Goal: Transaction & Acquisition: Book appointment/travel/reservation

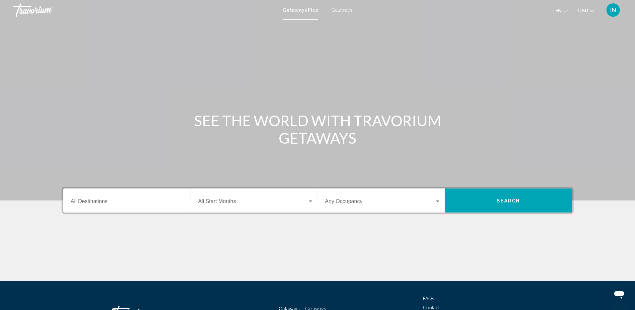
click at [334, 9] on span "Getaways" at bounding box center [341, 9] width 21 height 5
click at [107, 204] on input "Destination All Destinations" at bounding box center [129, 203] width 116 height 6
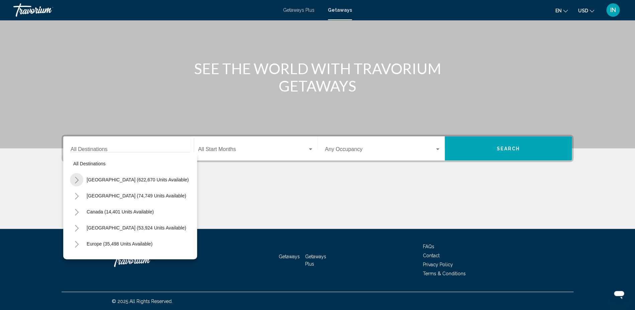
click at [78, 180] on icon "Toggle United States (622,670 units available)" at bounding box center [77, 180] width 4 height 7
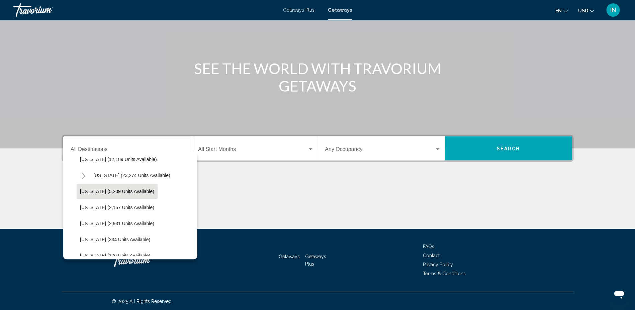
scroll to position [148, 0]
click at [98, 175] on span "[US_STATE] (23,274 units available)" at bounding box center [131, 175] width 77 height 5
type input "**********"
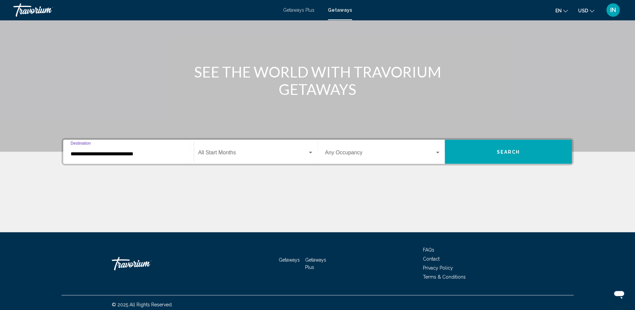
scroll to position [49, 0]
click at [310, 152] on div "Search widget" at bounding box center [310, 153] width 3 height 2
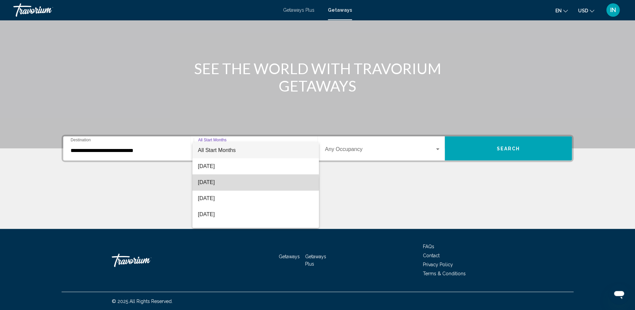
click at [207, 184] on span "[DATE]" at bounding box center [255, 183] width 115 height 16
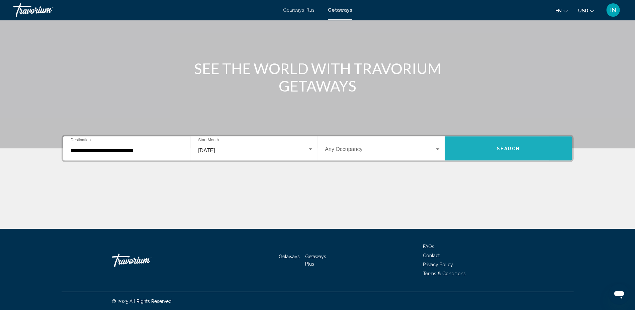
click at [475, 148] on button "Search" at bounding box center [507, 148] width 127 height 24
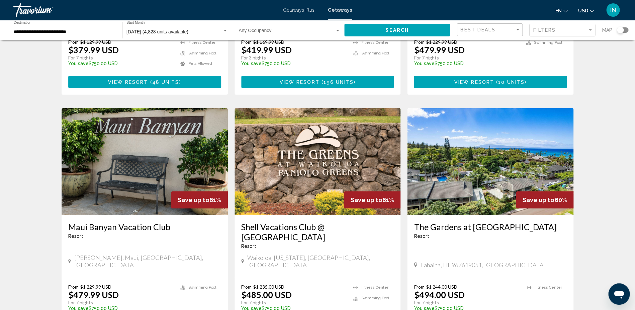
scroll to position [709, 0]
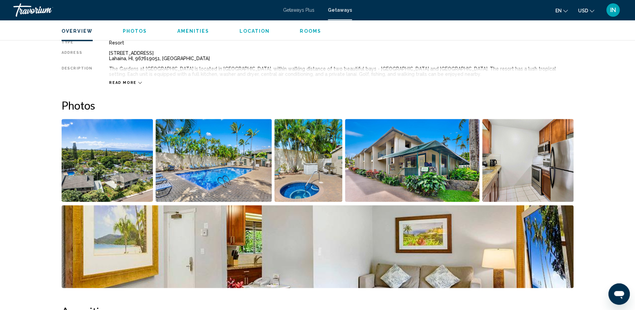
scroll to position [235, 0]
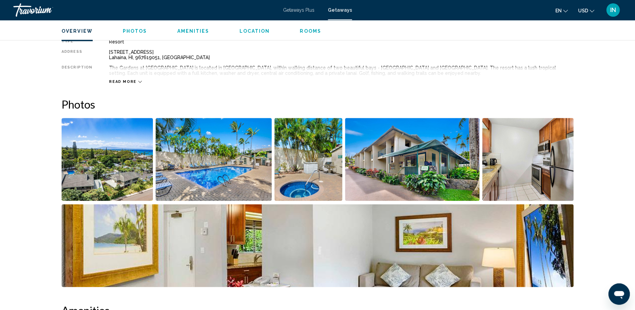
click at [91, 169] on img "Open full-screen image slider" at bounding box center [107, 159] width 91 height 83
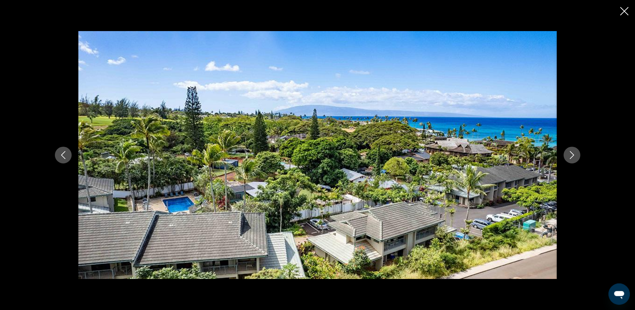
scroll to position [236, 0]
click at [571, 154] on icon "Next image" at bounding box center [572, 155] width 8 height 8
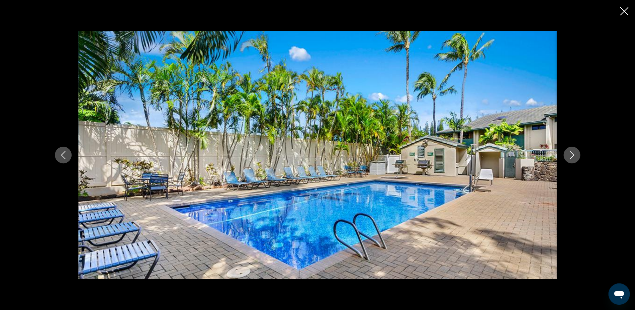
click at [571, 154] on icon "Next image" at bounding box center [572, 155] width 8 height 8
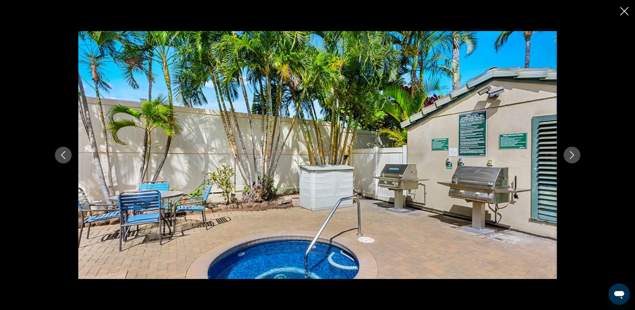
click at [571, 154] on icon "Next image" at bounding box center [572, 155] width 8 height 8
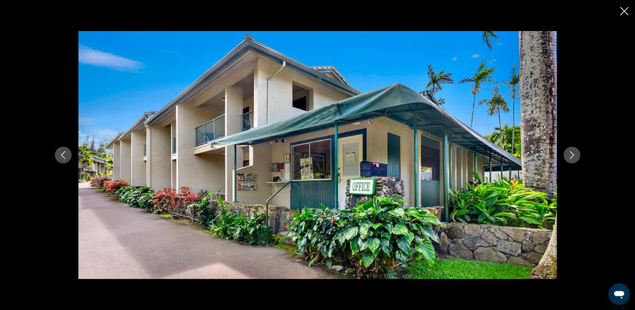
click at [571, 154] on icon "Next image" at bounding box center [572, 155] width 8 height 8
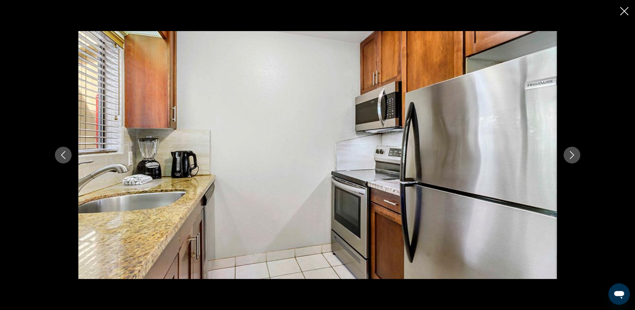
click at [571, 154] on icon "Next image" at bounding box center [572, 155] width 8 height 8
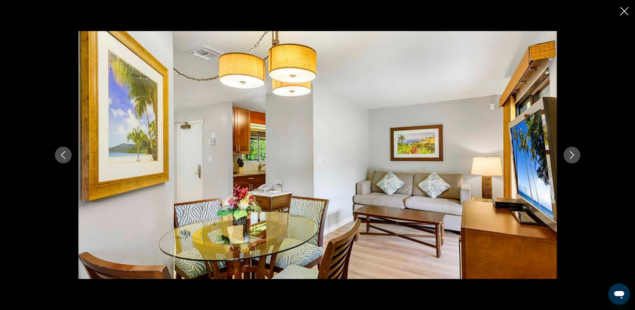
click at [571, 154] on icon "Next image" at bounding box center [572, 155] width 8 height 8
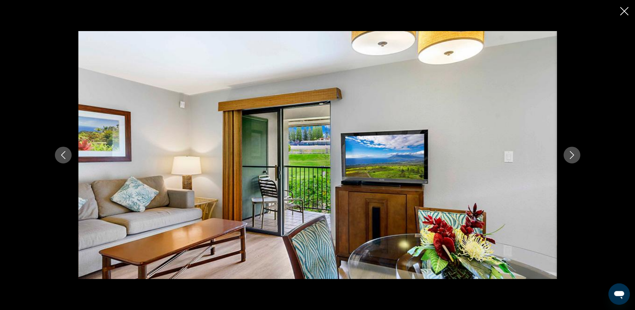
click at [571, 154] on icon "Next image" at bounding box center [572, 155] width 8 height 8
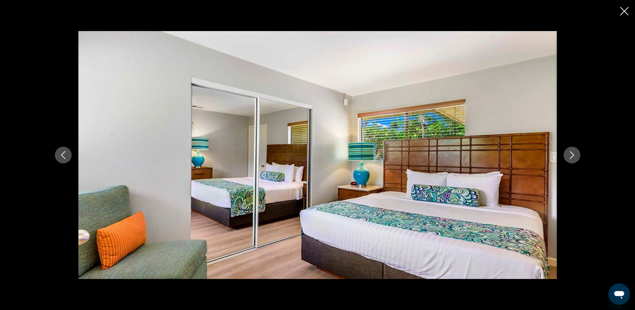
click at [571, 154] on icon "Next image" at bounding box center [572, 155] width 8 height 8
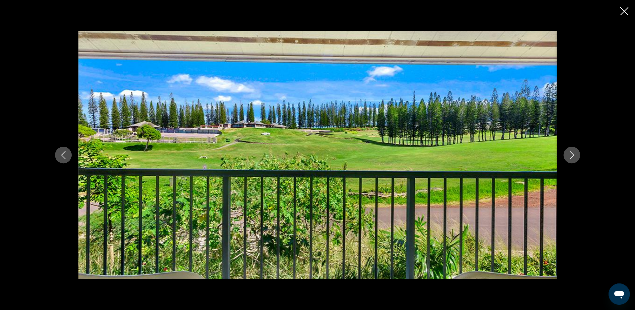
click at [571, 154] on icon "Next image" at bounding box center [572, 155] width 8 height 8
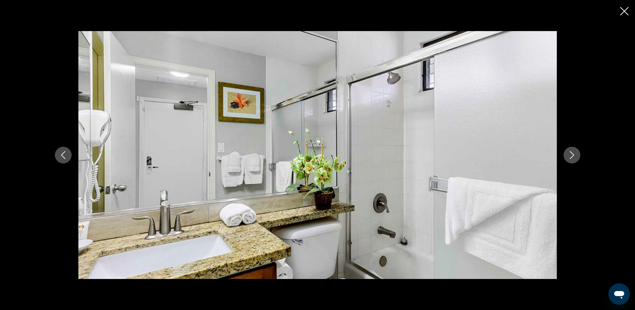
click at [571, 154] on icon "Next image" at bounding box center [572, 155] width 8 height 8
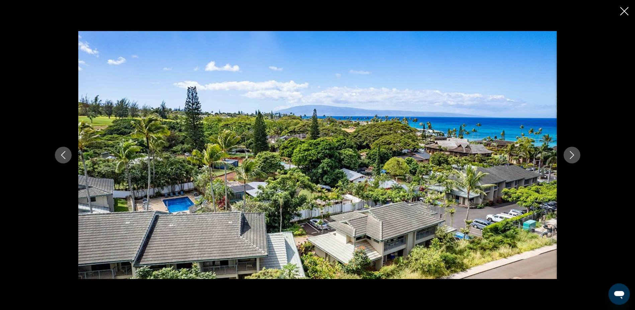
click at [622, 11] on icon "Close slideshow" at bounding box center [624, 11] width 8 height 8
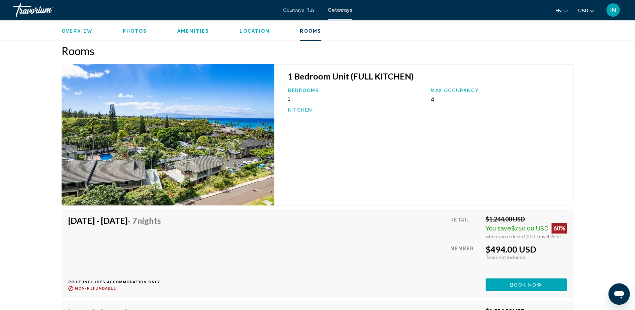
scroll to position [990, 0]
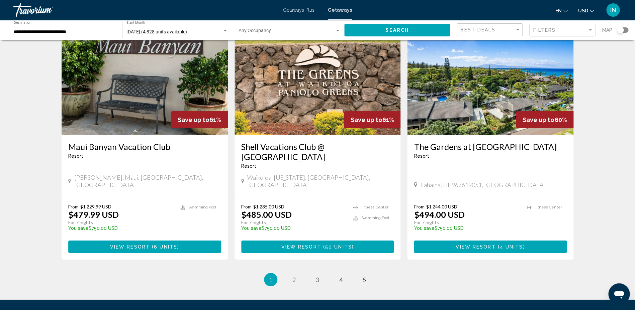
scroll to position [788, 0]
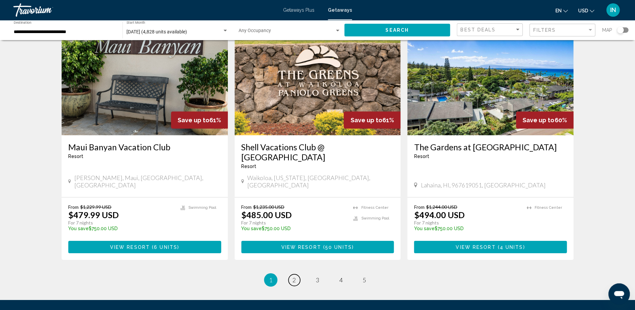
click at [292, 277] on span "2" at bounding box center [293, 280] width 3 height 7
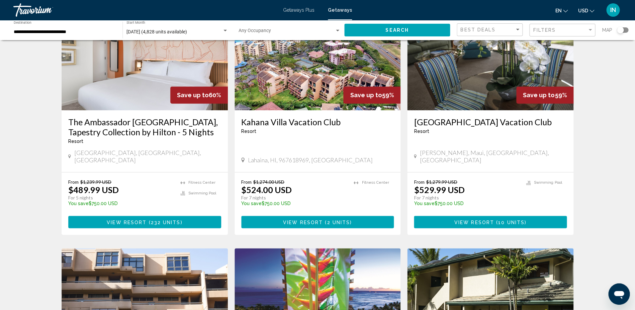
scroll to position [66, 0]
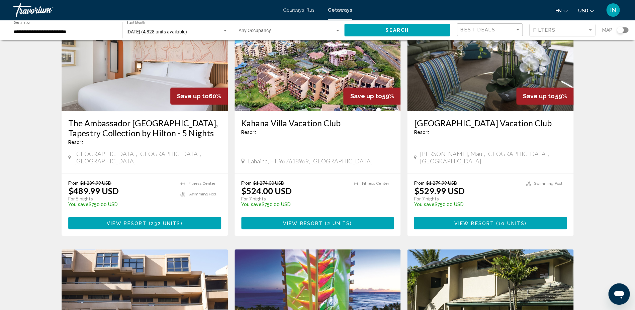
click at [490, 221] on span "View Resort" at bounding box center [474, 223] width 40 height 5
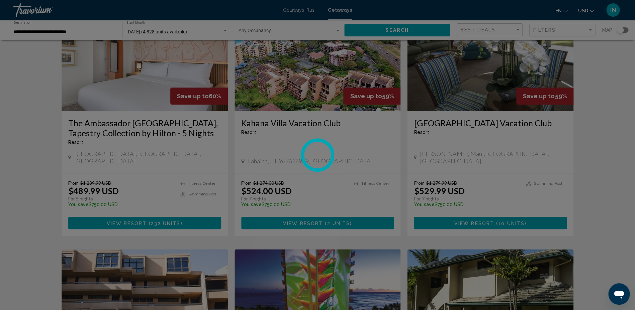
scroll to position [66, 0]
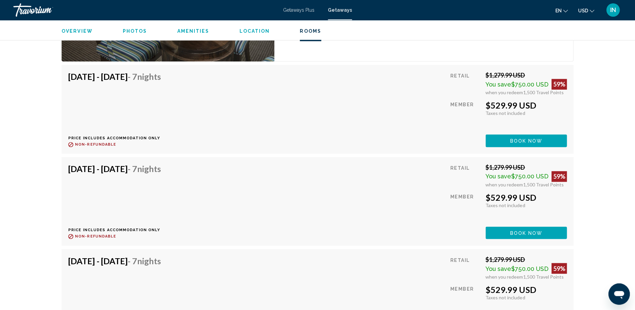
scroll to position [1322, 0]
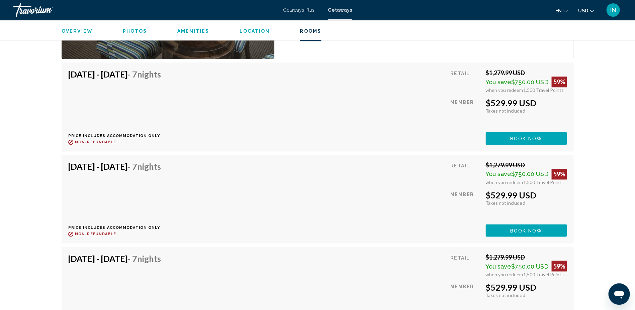
click at [521, 136] on span "Book now" at bounding box center [526, 138] width 32 height 5
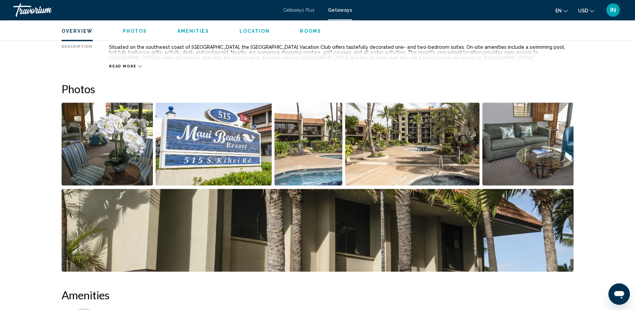
scroll to position [257, 0]
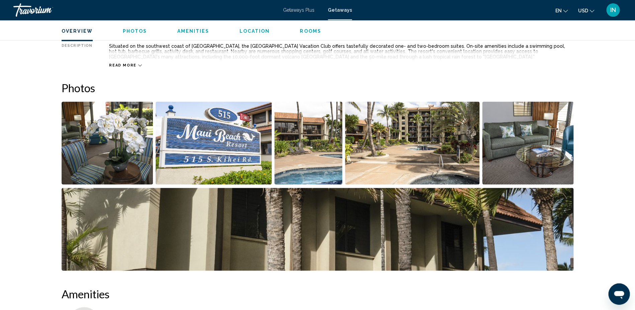
click at [97, 141] on img "Open full-screen image slider" at bounding box center [107, 143] width 91 height 83
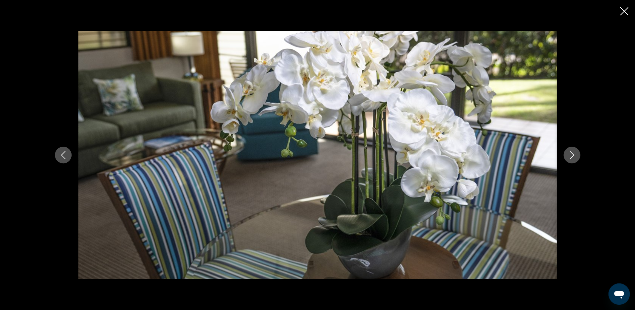
scroll to position [256, 0]
click at [571, 157] on icon "Next image" at bounding box center [572, 155] width 8 height 8
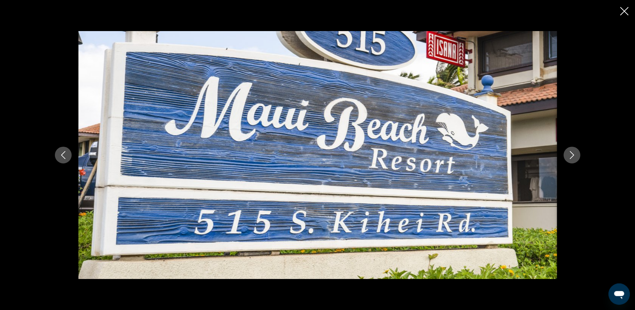
click at [571, 157] on icon "Next image" at bounding box center [572, 155] width 4 height 8
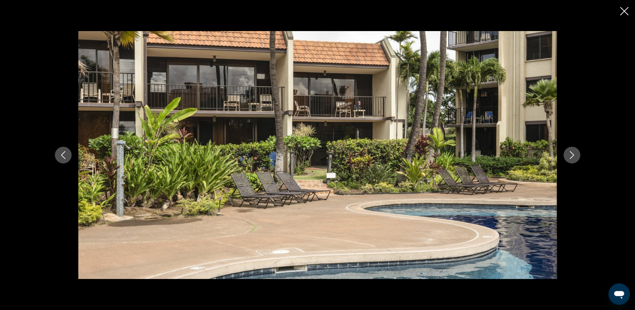
click at [571, 157] on icon "Next image" at bounding box center [572, 155] width 8 height 8
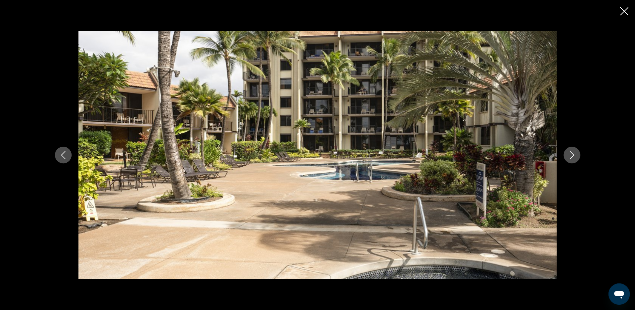
click at [571, 157] on icon "Next image" at bounding box center [572, 155] width 4 height 8
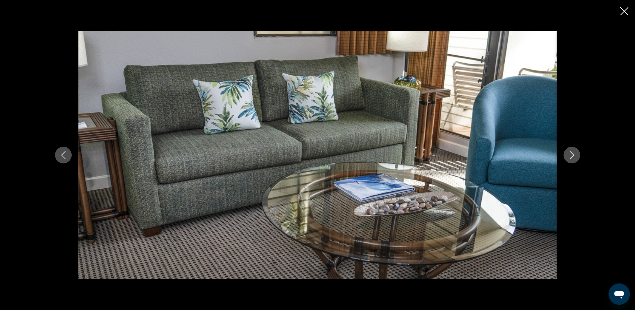
scroll to position [256, 0]
click at [571, 158] on icon "Next image" at bounding box center [572, 155] width 8 height 8
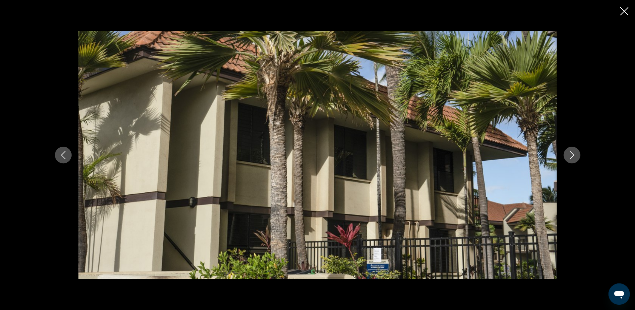
click at [571, 158] on icon "Next image" at bounding box center [572, 155] width 8 height 8
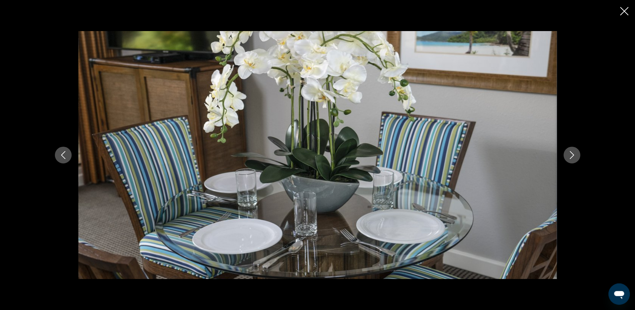
click at [571, 157] on icon "Next image" at bounding box center [572, 155] width 4 height 8
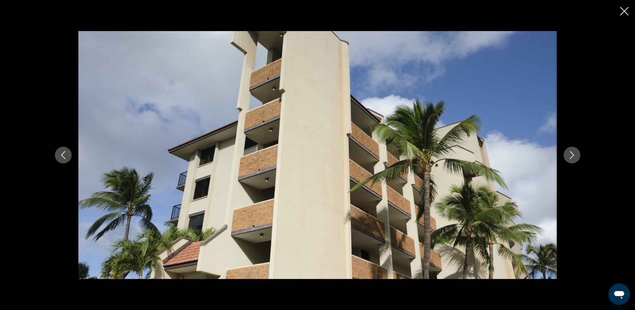
scroll to position [261, 0]
click at [571, 157] on icon "Next image" at bounding box center [572, 155] width 4 height 8
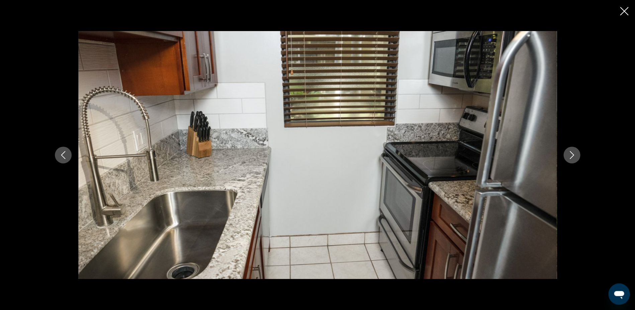
click at [571, 157] on icon "Next image" at bounding box center [572, 155] width 4 height 8
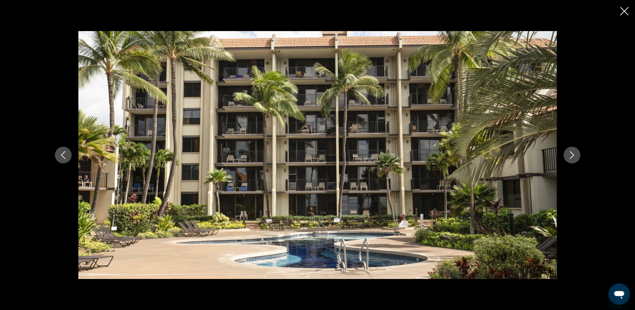
click at [573, 154] on icon "Next image" at bounding box center [572, 155] width 8 height 8
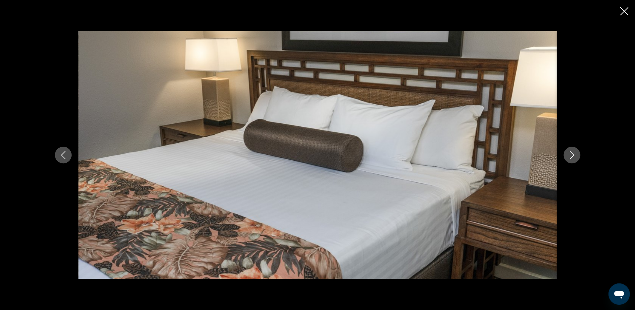
click at [572, 154] on icon "Next image" at bounding box center [572, 155] width 4 height 8
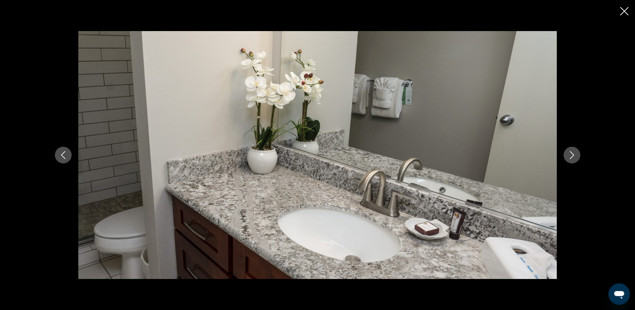
click at [572, 154] on icon "Next image" at bounding box center [572, 155] width 4 height 8
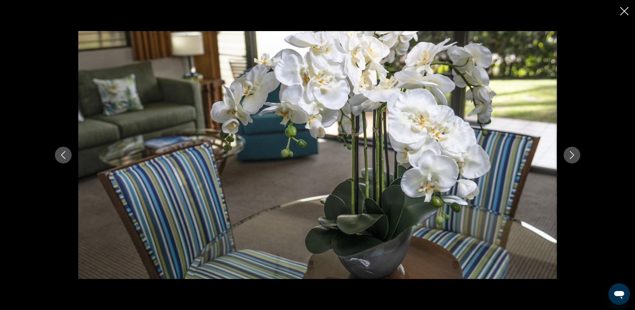
click at [572, 154] on icon "Next image" at bounding box center [572, 155] width 4 height 8
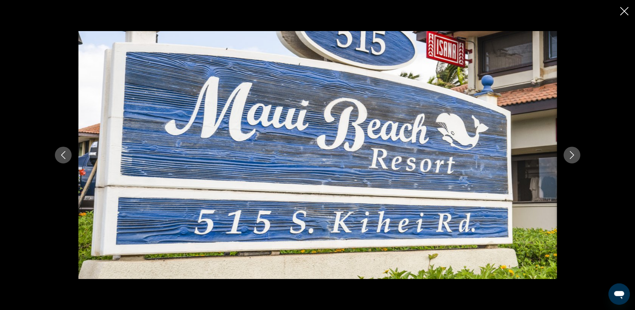
scroll to position [260, 0]
click at [624, 11] on icon "Close slideshow" at bounding box center [624, 11] width 8 height 8
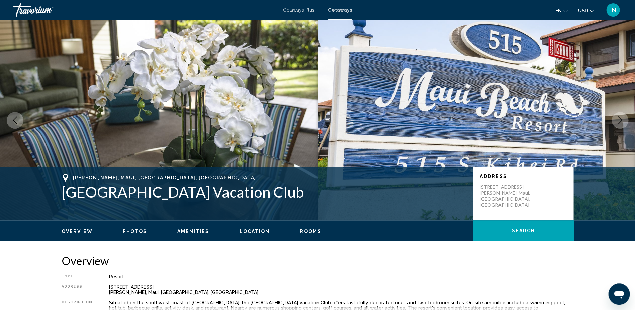
scroll to position [0, 0]
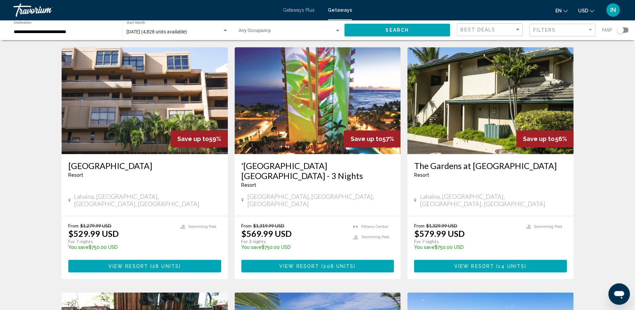
scroll to position [269, 0]
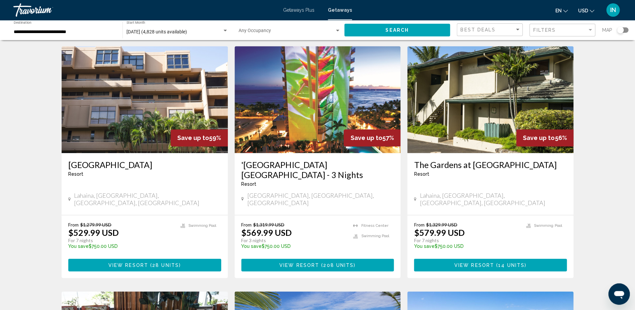
click at [173, 263] on span "28 units" at bounding box center [165, 265] width 27 height 5
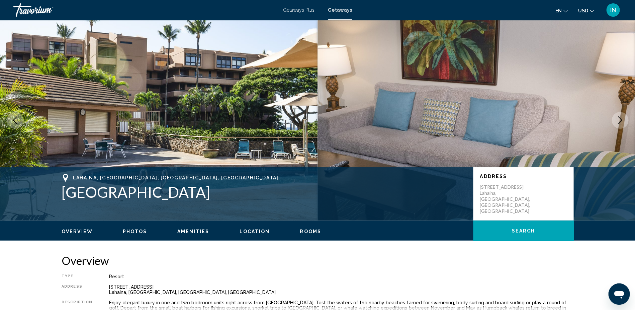
click at [90, 99] on img "Main content" at bounding box center [158, 120] width 317 height 201
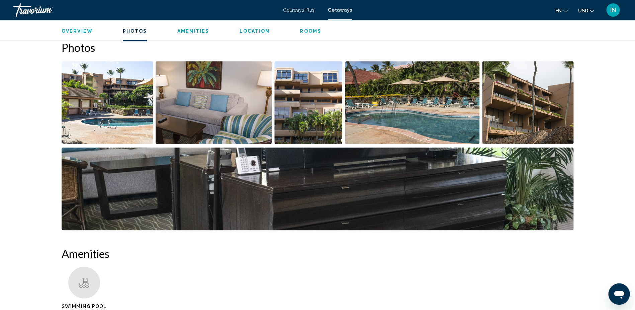
scroll to position [297, 0]
click at [106, 107] on img "Open full-screen image slider" at bounding box center [107, 103] width 91 height 83
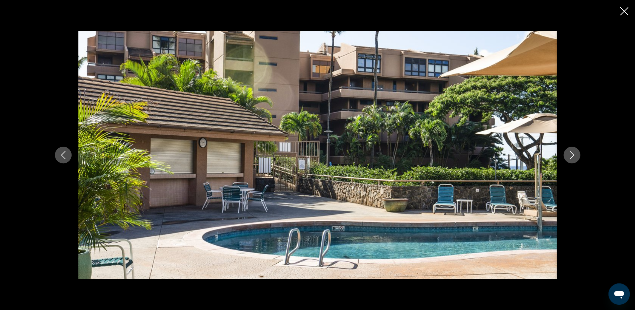
click at [573, 157] on icon "Next image" at bounding box center [572, 155] width 8 height 8
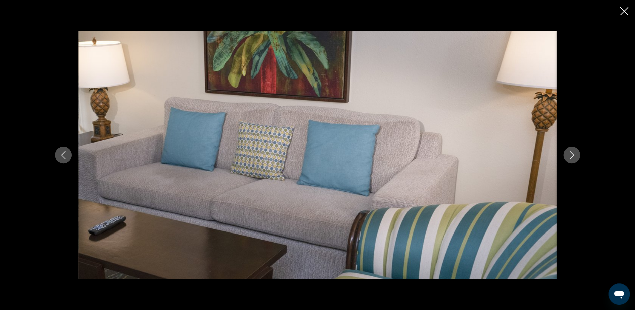
click at [573, 157] on icon "Next image" at bounding box center [572, 155] width 8 height 8
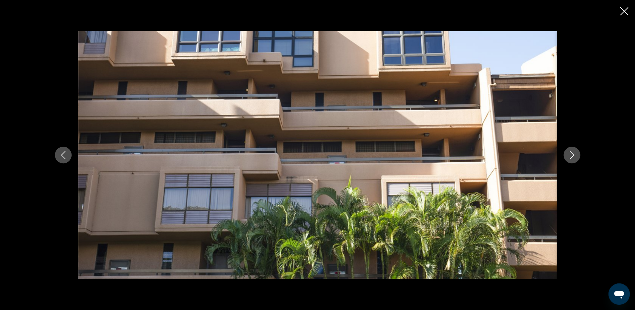
click at [573, 157] on icon "Next image" at bounding box center [572, 155] width 8 height 8
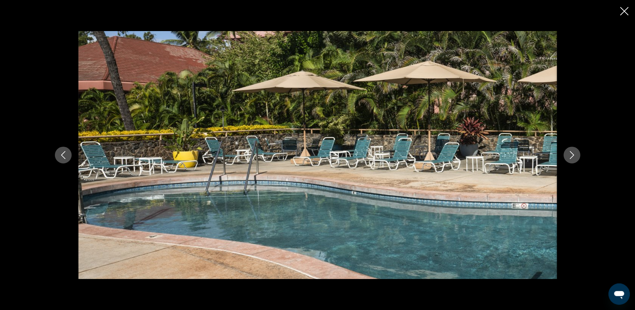
scroll to position [301, 0]
click at [573, 157] on icon "Next image" at bounding box center [572, 155] width 8 height 8
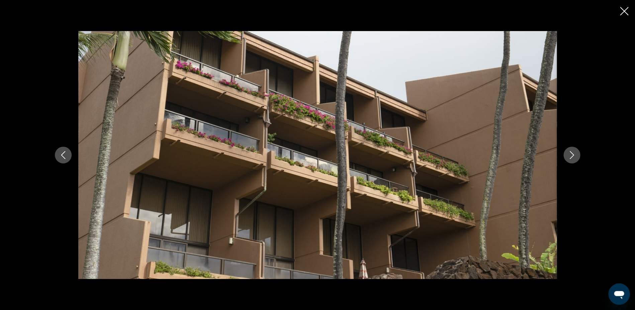
click at [573, 157] on icon "Next image" at bounding box center [572, 155] width 8 height 8
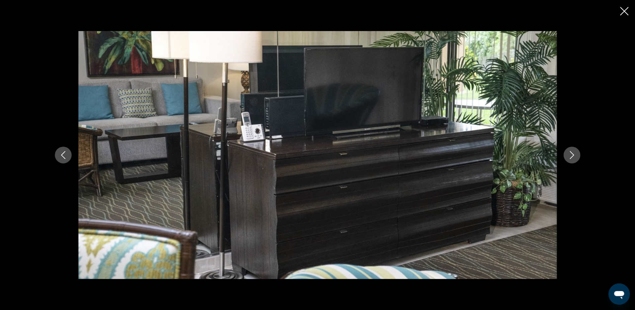
scroll to position [307, 0]
click at [573, 157] on icon "Next image" at bounding box center [572, 155] width 8 height 8
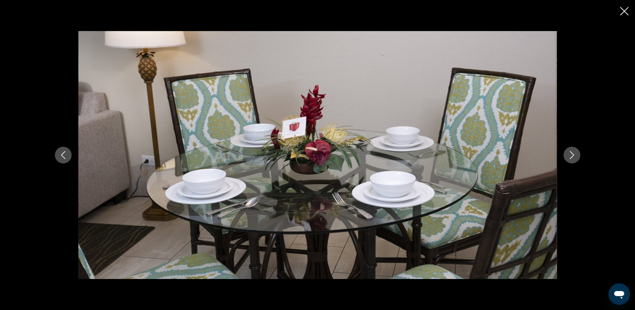
click at [573, 157] on icon "Next image" at bounding box center [572, 155] width 8 height 8
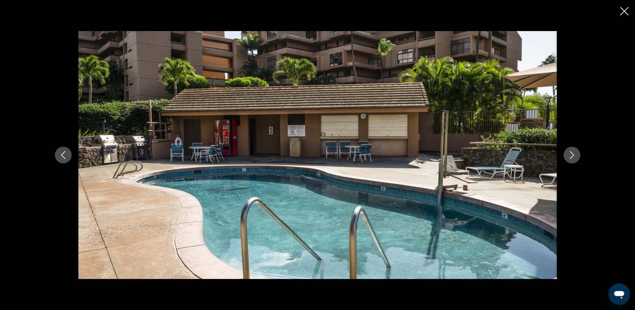
click at [573, 157] on icon "Next image" at bounding box center [572, 155] width 8 height 8
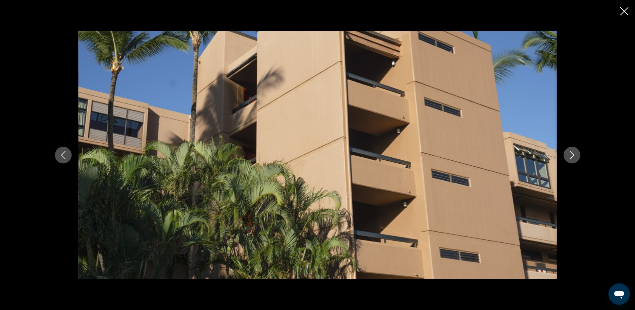
scroll to position [309, 0]
click at [573, 157] on icon "Next image" at bounding box center [572, 155] width 8 height 8
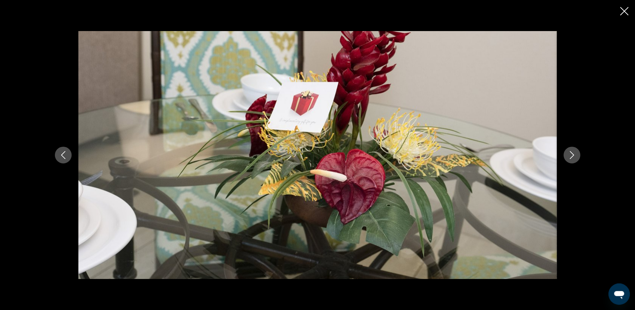
click at [573, 157] on icon "Next image" at bounding box center [572, 155] width 8 height 8
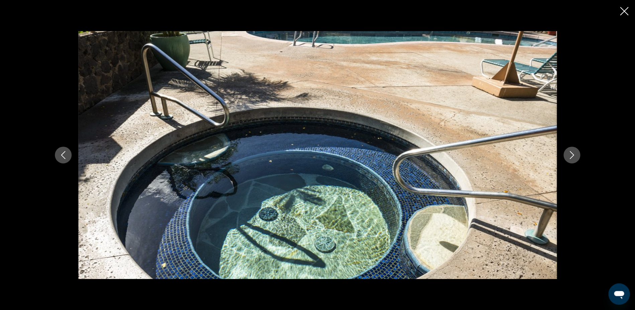
click at [573, 157] on icon "Next image" at bounding box center [572, 155] width 8 height 8
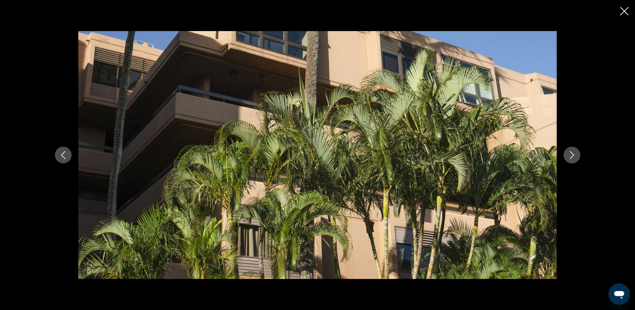
click at [573, 157] on icon "Next image" at bounding box center [572, 155] width 8 height 8
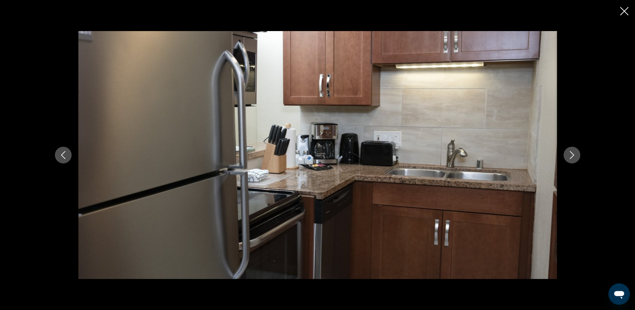
click at [573, 157] on icon "Next image" at bounding box center [572, 155] width 8 height 8
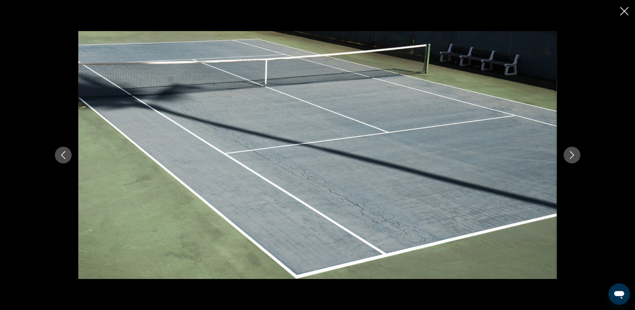
click at [573, 157] on icon "Next image" at bounding box center [572, 155] width 8 height 8
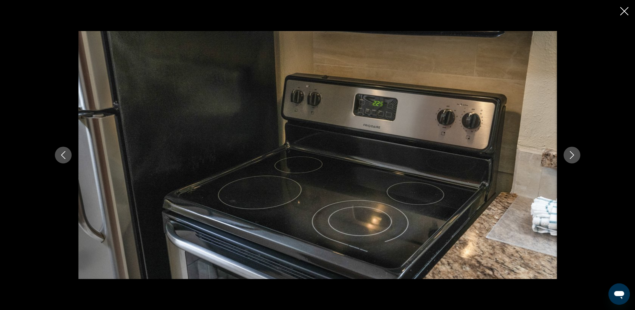
click at [573, 157] on icon "Next image" at bounding box center [572, 155] width 8 height 8
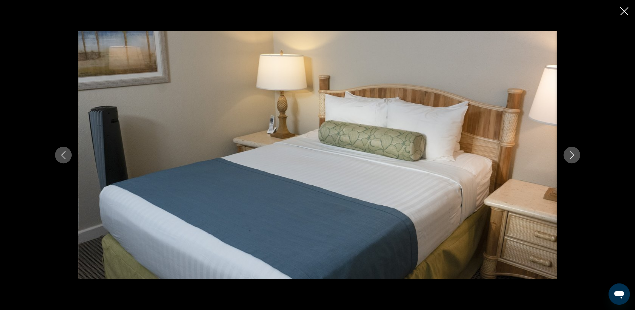
click at [573, 157] on icon "Next image" at bounding box center [572, 155] width 8 height 8
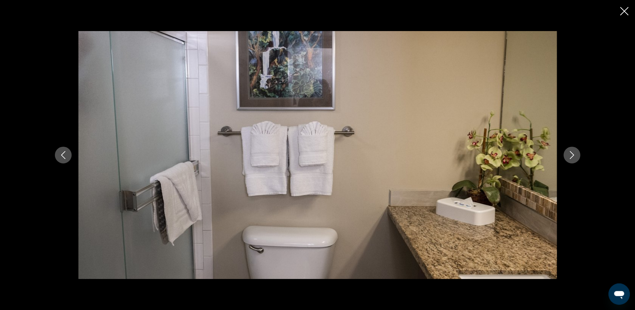
scroll to position [311, 0]
click at [622, 11] on icon "Close slideshow" at bounding box center [624, 11] width 8 height 8
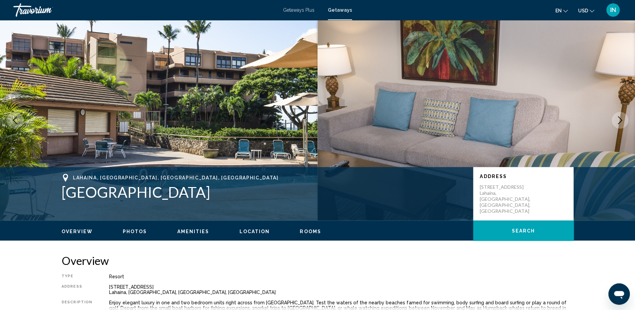
scroll to position [0, 0]
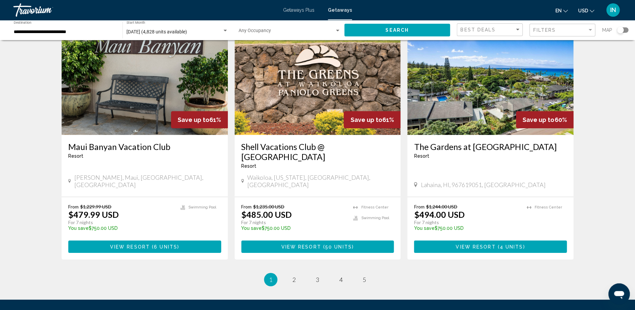
scroll to position [788, 0]
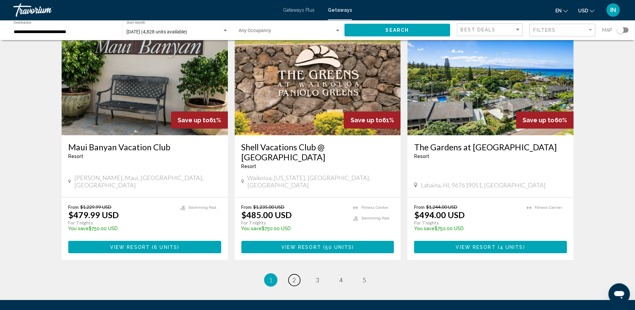
click at [294, 277] on span "2" at bounding box center [293, 280] width 3 height 7
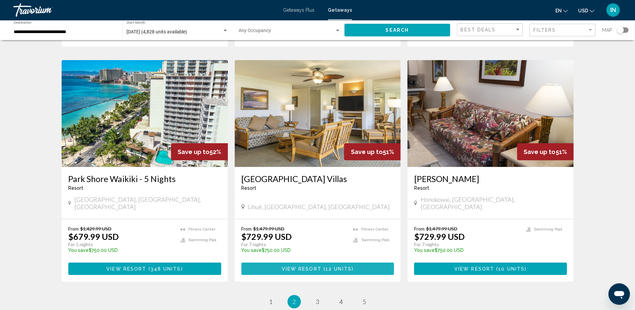
scroll to position [736, 0]
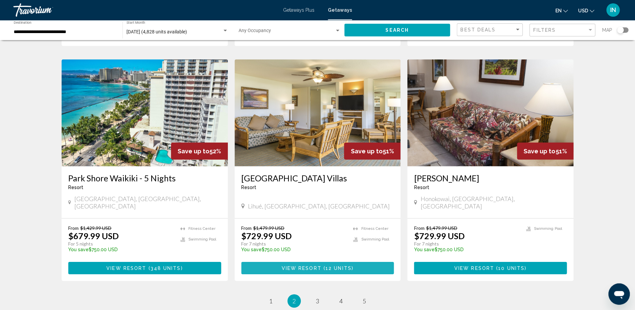
click at [302, 262] on button "View Resort ( 12 units )" at bounding box center [317, 268] width 153 height 12
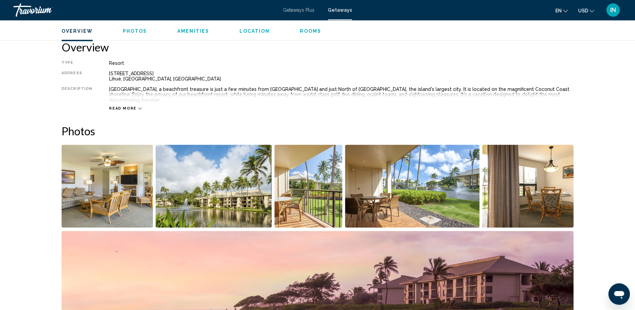
scroll to position [215, 0]
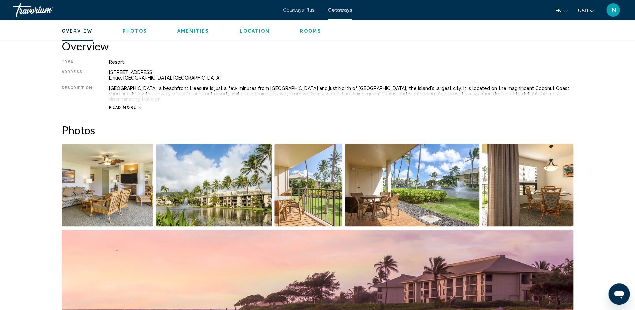
click at [116, 193] on img "Open full-screen image slider" at bounding box center [107, 185] width 91 height 83
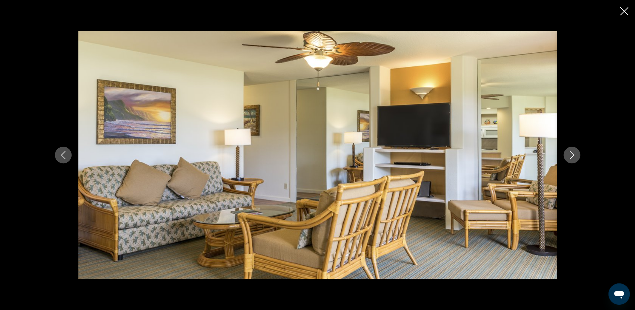
scroll to position [212, 0]
click at [572, 156] on icon "Next image" at bounding box center [572, 155] width 4 height 8
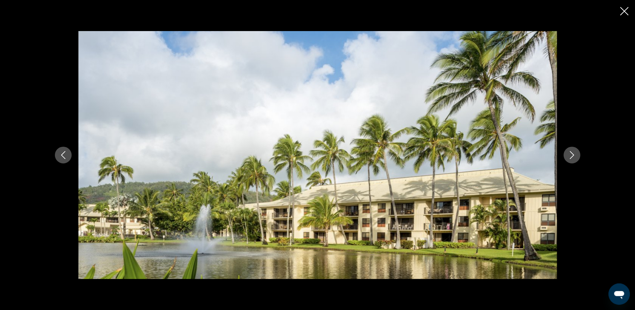
click at [572, 156] on icon "Next image" at bounding box center [572, 155] width 4 height 8
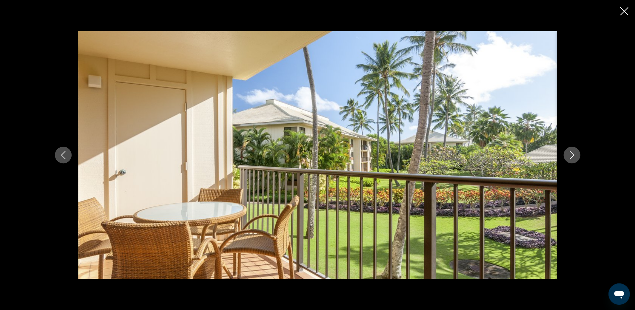
click at [572, 156] on icon "Next image" at bounding box center [572, 155] width 4 height 8
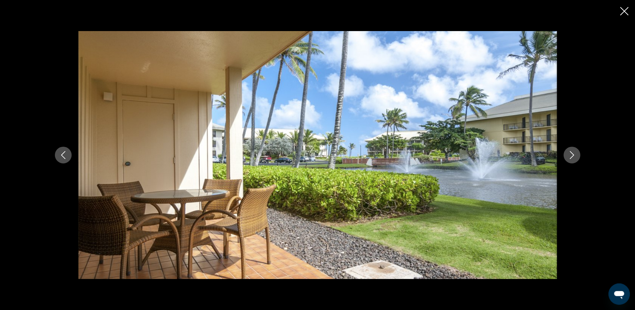
click at [572, 156] on icon "Next image" at bounding box center [572, 155] width 4 height 8
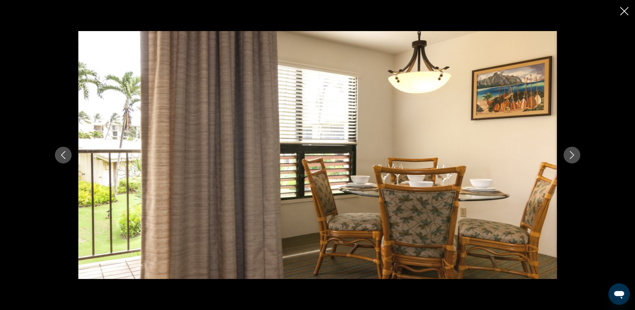
click at [572, 156] on icon "Next image" at bounding box center [572, 155] width 4 height 8
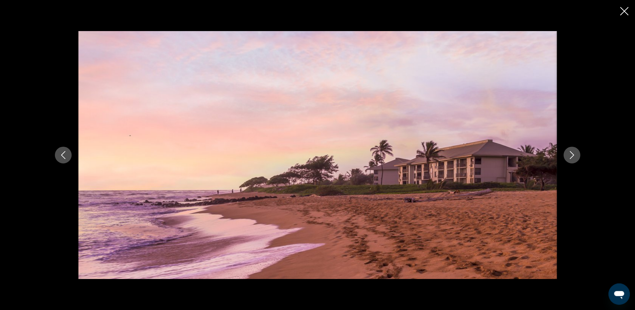
click at [572, 156] on icon "Next image" at bounding box center [572, 155] width 4 height 8
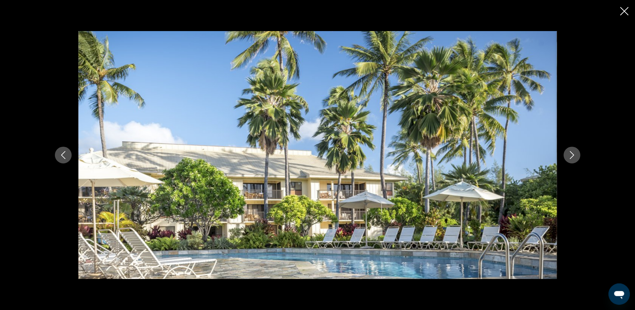
click at [572, 156] on icon "Next image" at bounding box center [572, 155] width 4 height 8
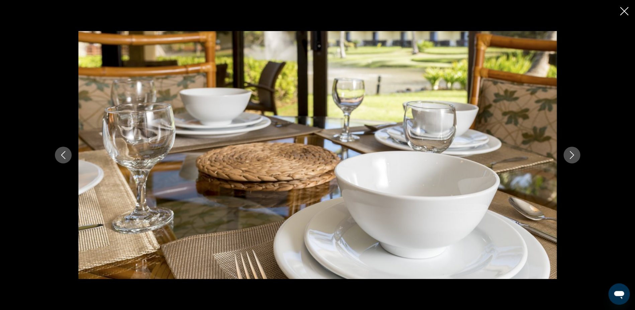
click at [572, 156] on icon "Next image" at bounding box center [572, 155] width 4 height 8
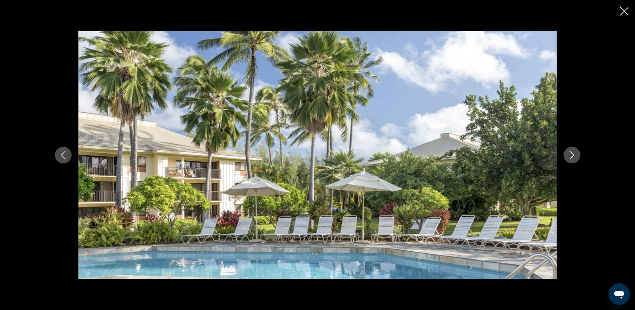
click at [572, 156] on icon "Next image" at bounding box center [572, 155] width 4 height 8
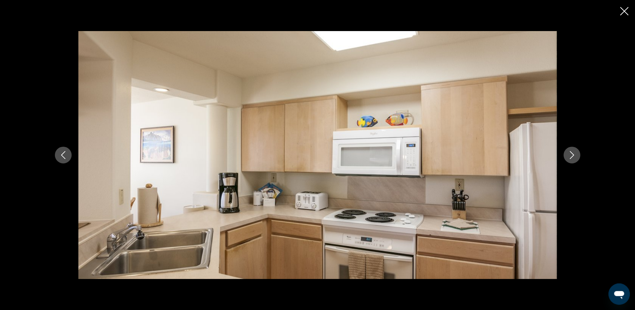
click at [572, 156] on icon "Next image" at bounding box center [572, 155] width 4 height 8
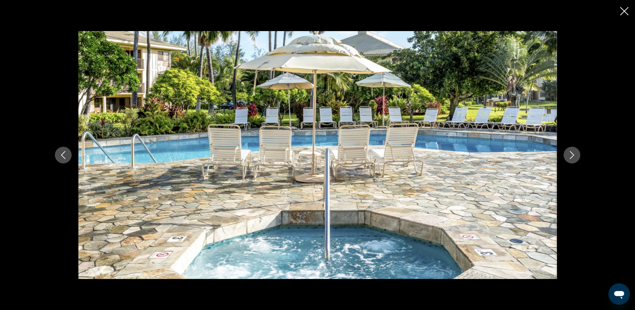
click at [572, 156] on icon "Next image" at bounding box center [572, 155] width 4 height 8
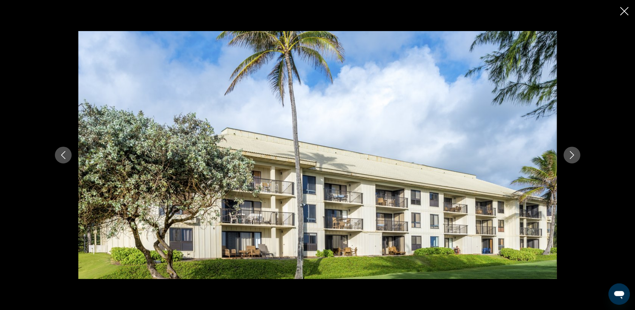
click at [572, 156] on icon "Next image" at bounding box center [572, 155] width 4 height 8
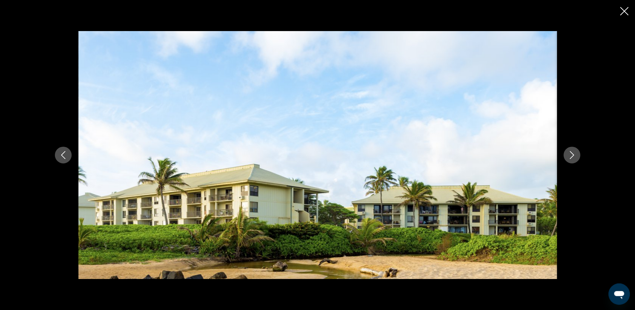
click at [572, 156] on icon "Next image" at bounding box center [572, 155] width 4 height 8
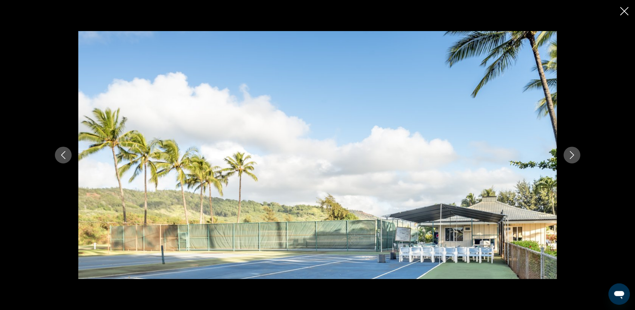
click at [572, 156] on icon "Next image" at bounding box center [572, 155] width 4 height 8
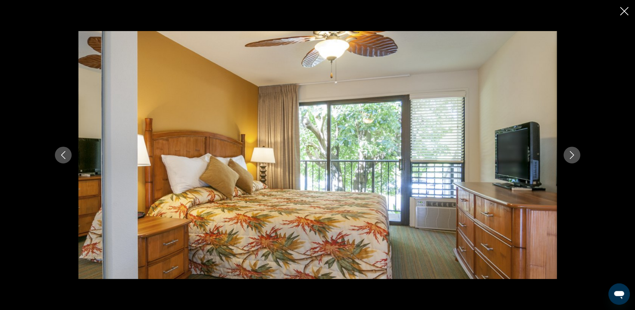
scroll to position [214, 0]
click at [573, 154] on icon "Next image" at bounding box center [572, 155] width 8 height 8
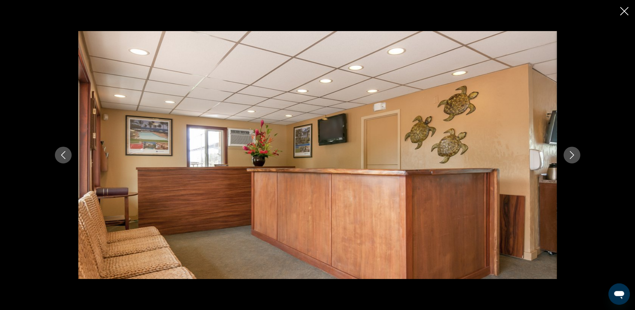
click at [623, 10] on icon "Close slideshow" at bounding box center [624, 11] width 8 height 8
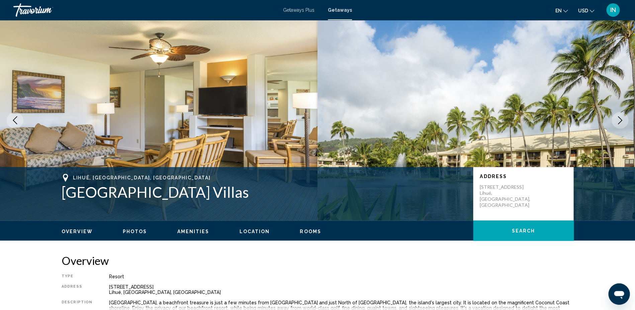
scroll to position [0, 0]
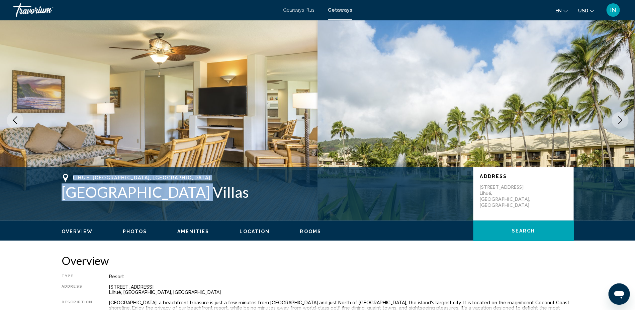
drag, startPoint x: 62, startPoint y: 173, endPoint x: 182, endPoint y: 194, distance: 121.3
click at [181, 194] on div "Lihué, [GEOGRAPHIC_DATA], [GEOGRAPHIC_DATA] [GEOGRAPHIC_DATA] Villas" at bounding box center [264, 187] width 405 height 27
copy div "Lihué, [GEOGRAPHIC_DATA], [GEOGRAPHIC_DATA] [GEOGRAPHIC_DATA] Villas"
